Goal: Use online tool/utility: Utilize a website feature to perform a specific function

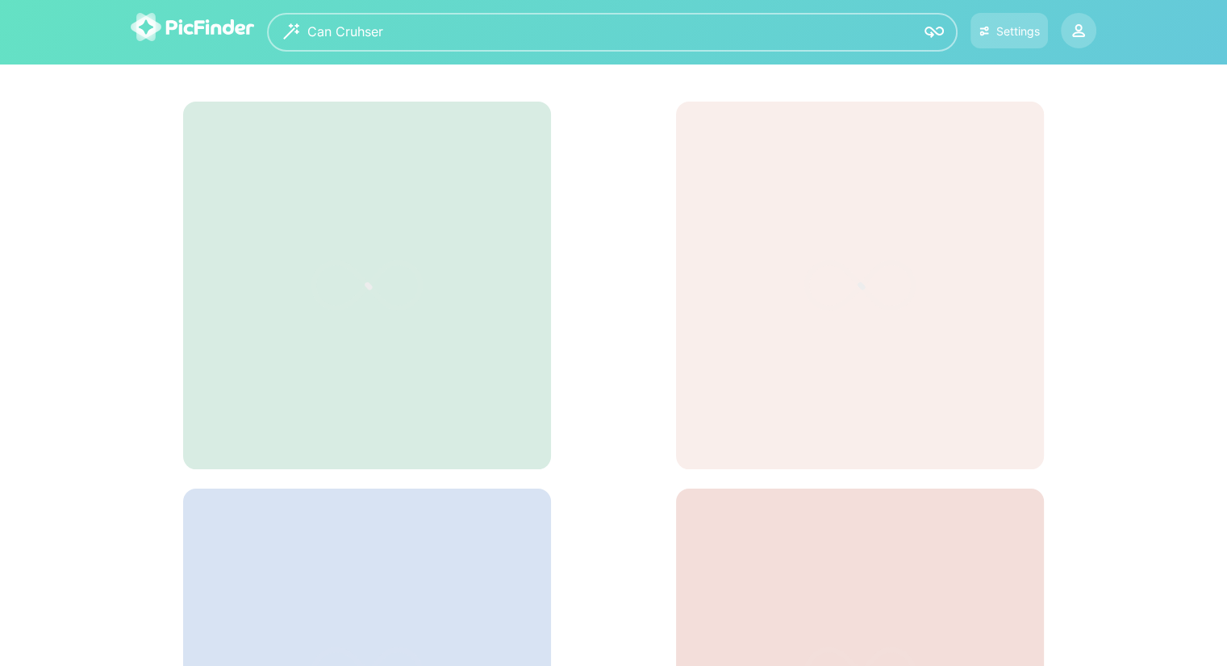
click at [405, 34] on textarea "**********" at bounding box center [604, 32] width 595 height 39
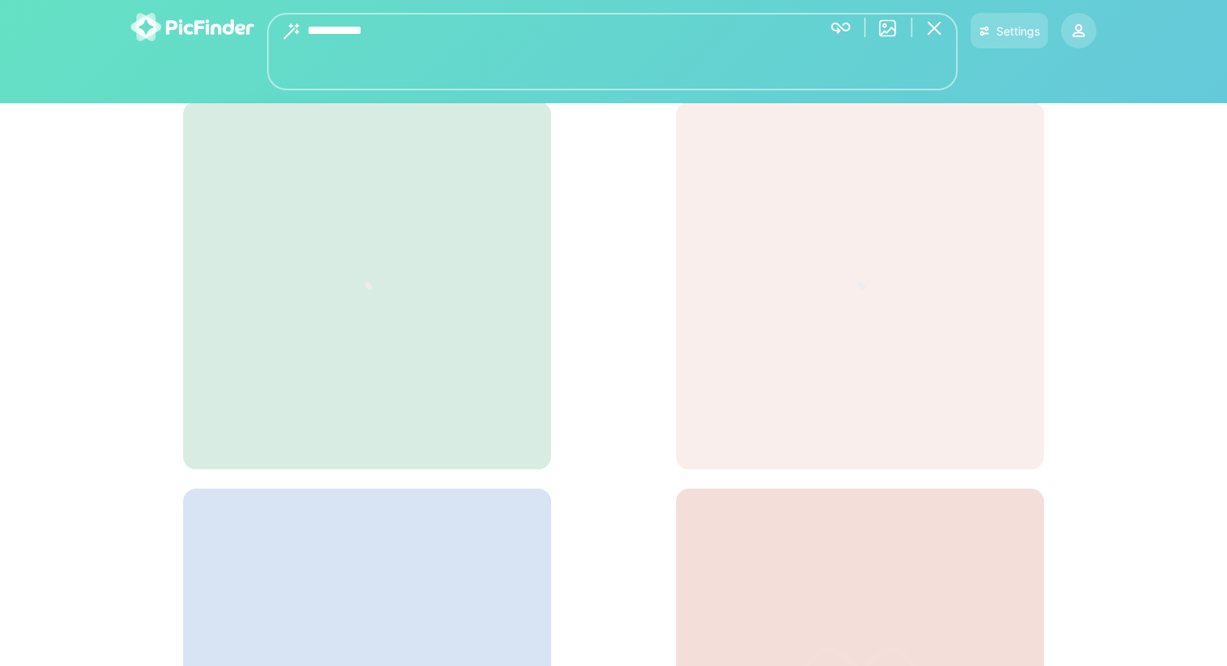
type textarea "**********"
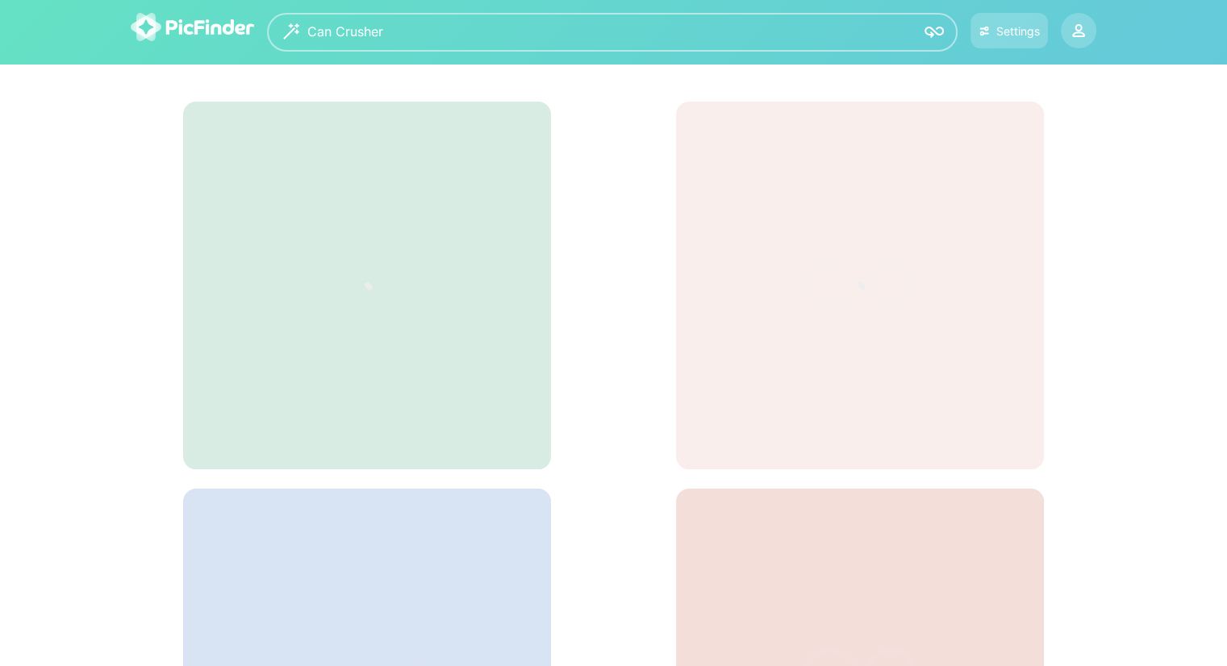
click at [928, 39] on img at bounding box center [934, 32] width 19 height 19
click at [188, 27] on img at bounding box center [192, 27] width 123 height 28
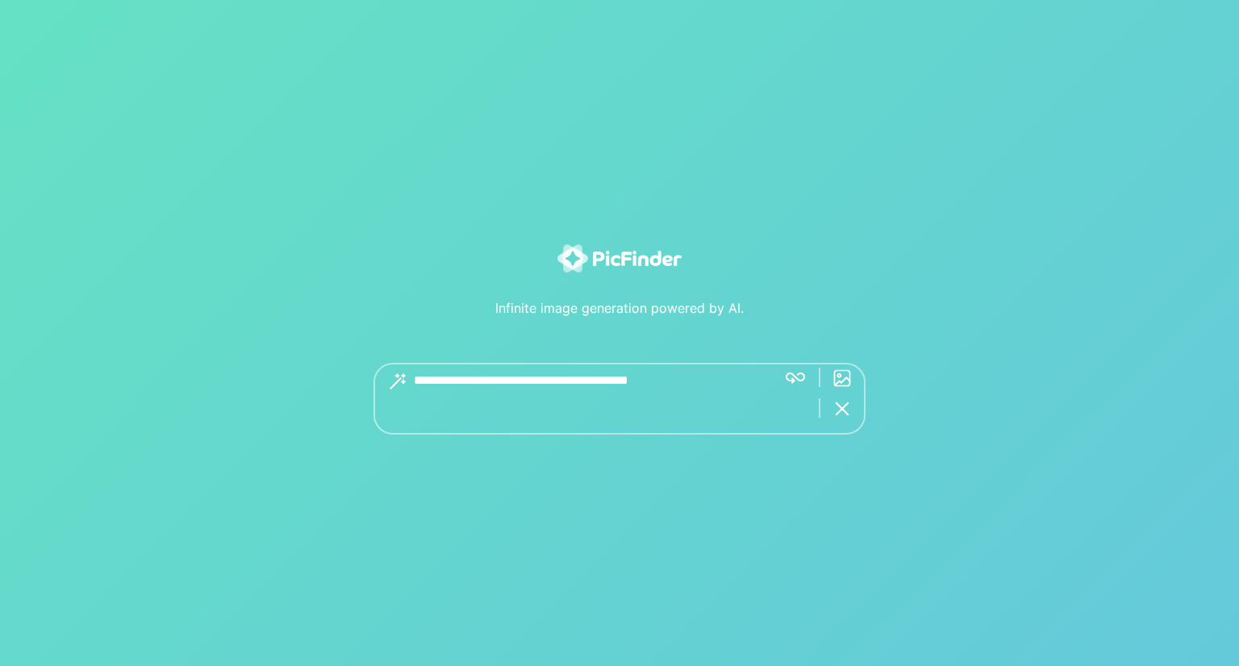
click at [795, 378] on div "Get great images with 5+ word descriptions.." at bounding box center [620, 399] width 492 height 72
click at [795, 378] on div "Get great images with 5+ word descriptions.." at bounding box center [620, 382] width 492 height 39
click at [795, 380] on div "Get great images with 5+ word descriptions.." at bounding box center [620, 382] width 492 height 39
click at [599, 363] on textarea at bounding box center [589, 399] width 350 height 72
type textarea "**********"
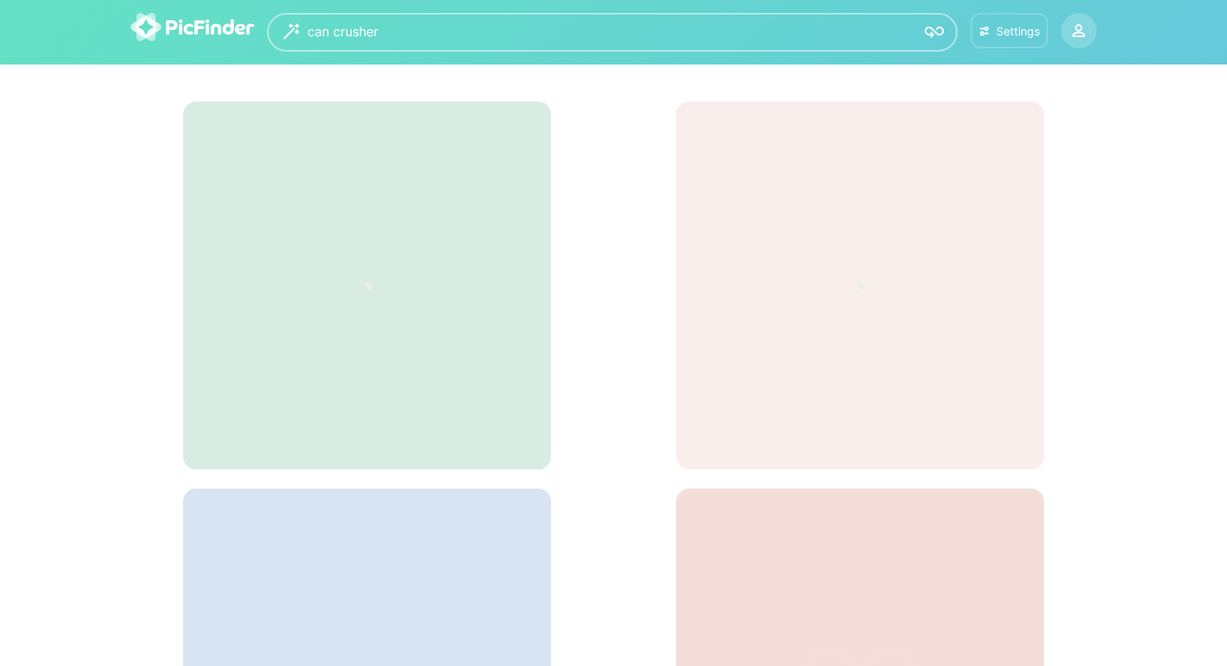
click at [1026, 27] on div "Settings" at bounding box center [1018, 31] width 44 height 14
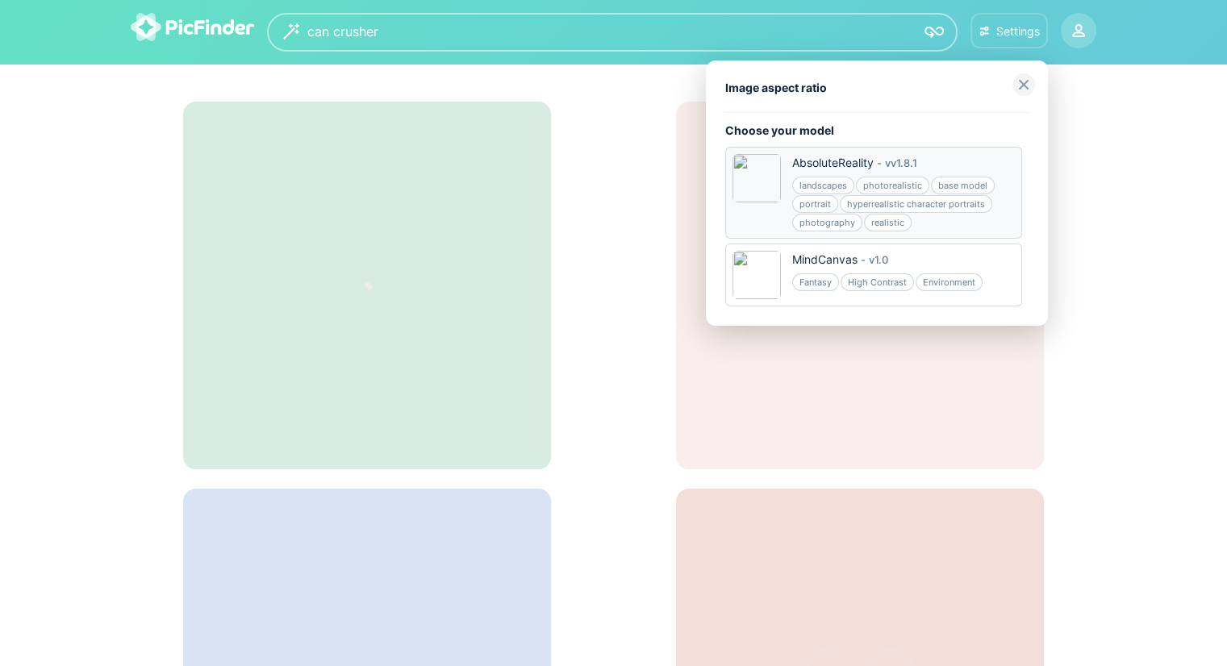
click at [819, 202] on div "portrait" at bounding box center [815, 204] width 46 height 18
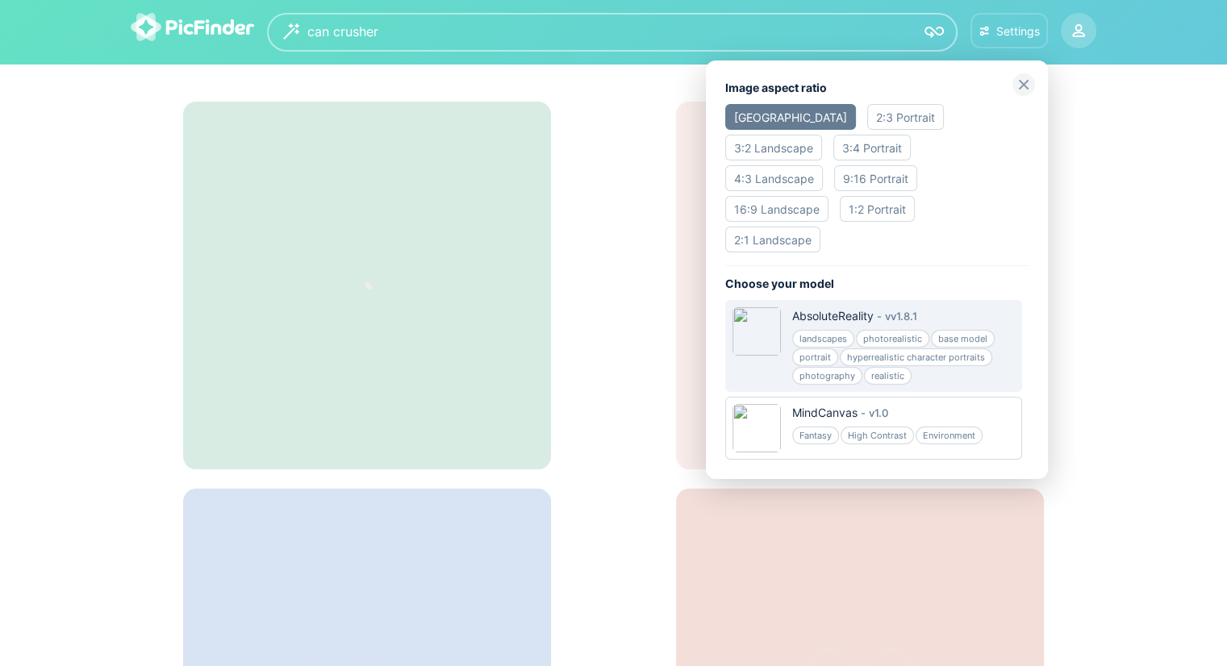
click at [776, 118] on div "512x Square" at bounding box center [790, 117] width 131 height 26
click at [762, 322] on img at bounding box center [757, 331] width 48 height 48
click at [762, 309] on img at bounding box center [757, 331] width 48 height 48
click at [793, 115] on div "512x Square" at bounding box center [790, 117] width 131 height 26
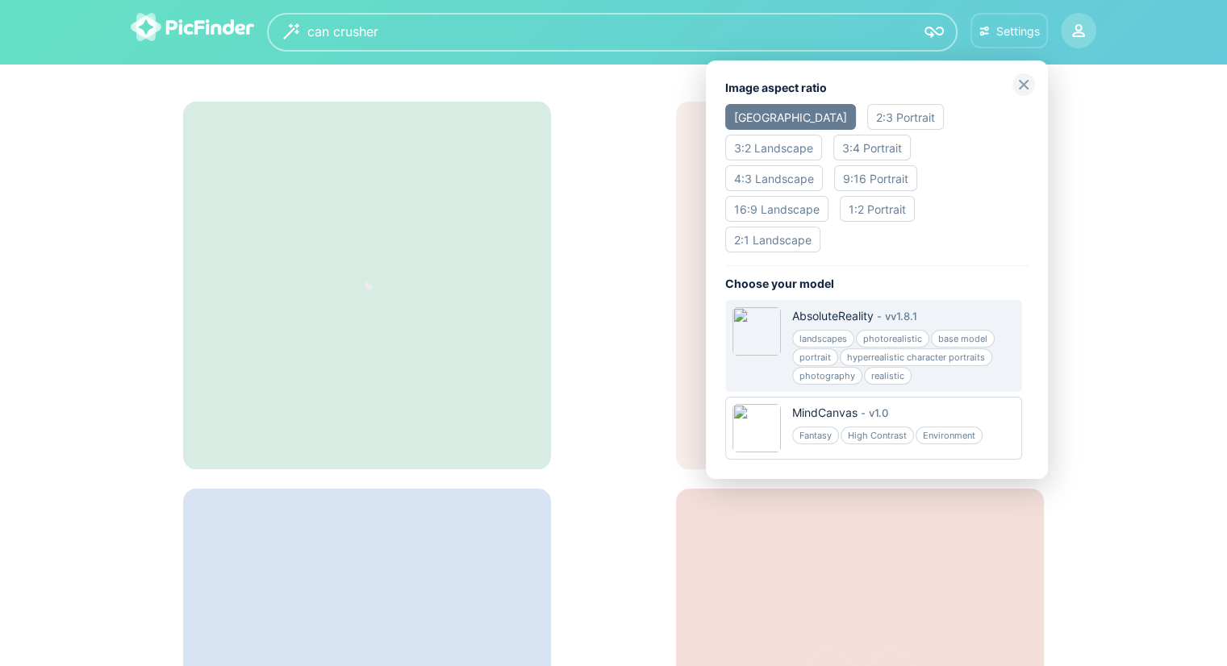
click at [867, 120] on div "2:3 Portrait" at bounding box center [905, 117] width 77 height 26
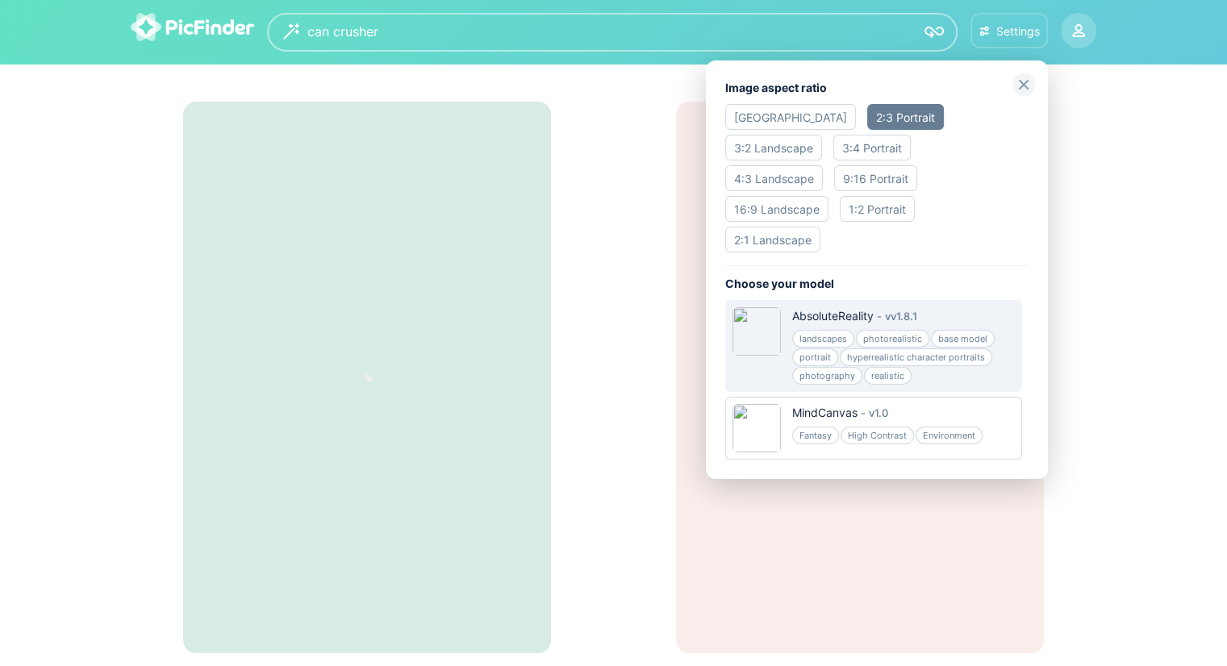
click at [794, 119] on div "512x Square" at bounding box center [790, 117] width 131 height 26
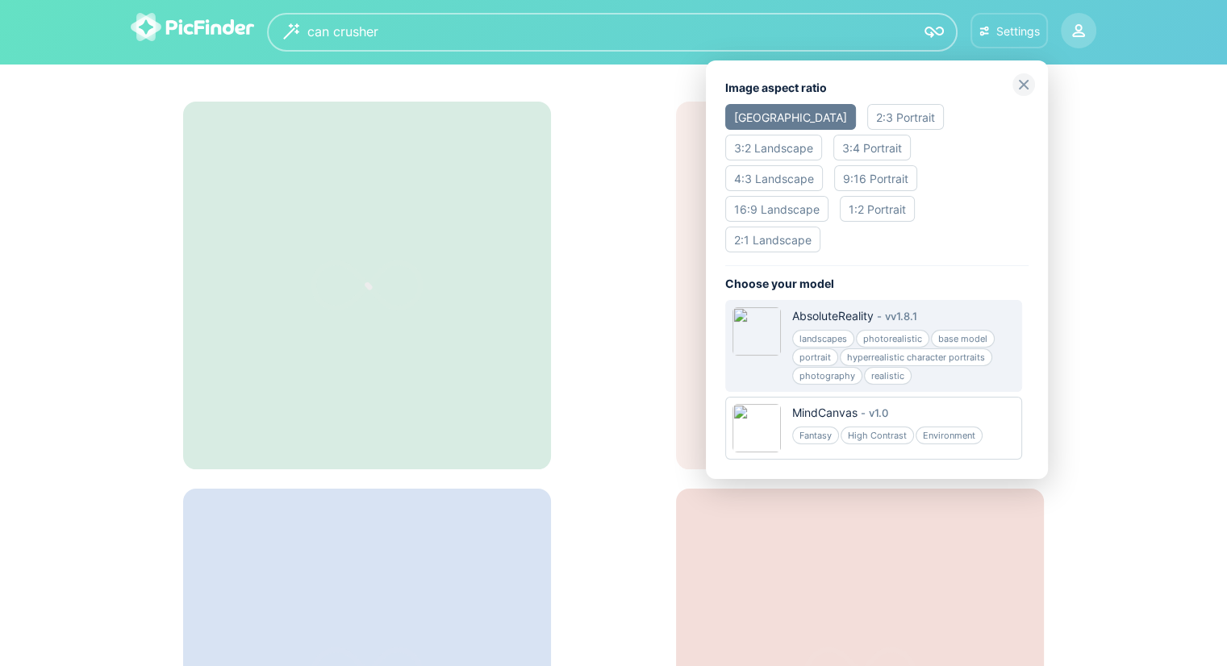
click at [1022, 91] on img at bounding box center [1023, 84] width 23 height 23
